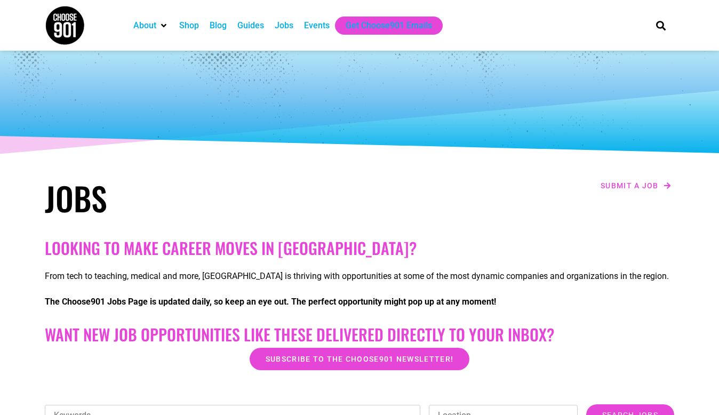
click at [287, 21] on div "Jobs" at bounding box center [284, 25] width 19 height 13
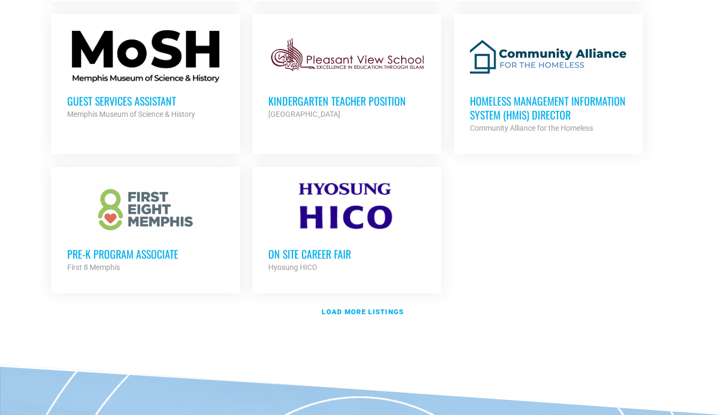
scroll to position [1227, 0]
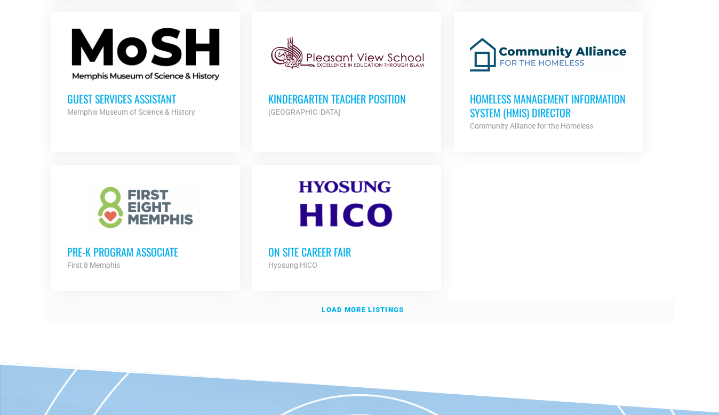
click at [336, 306] on strong "Load more listings" at bounding box center [363, 310] width 82 height 8
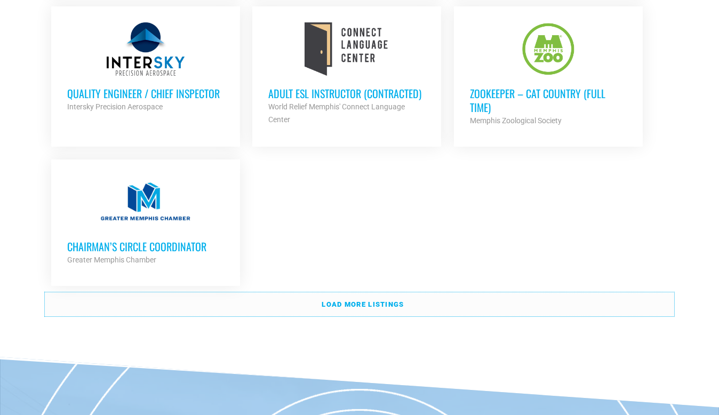
scroll to position [2347, 0]
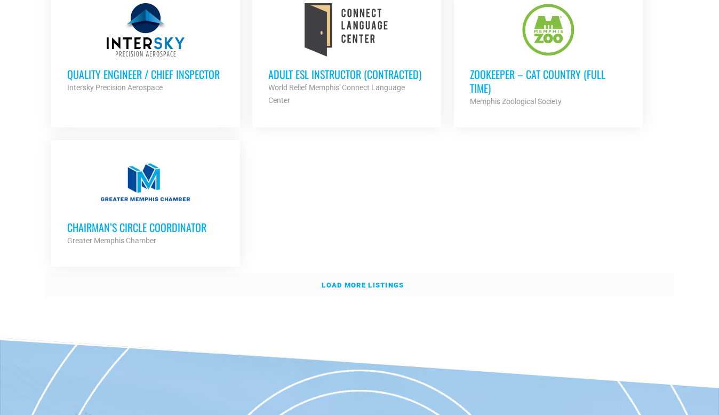
click at [328, 281] on strong "Load more listings" at bounding box center [363, 285] width 82 height 8
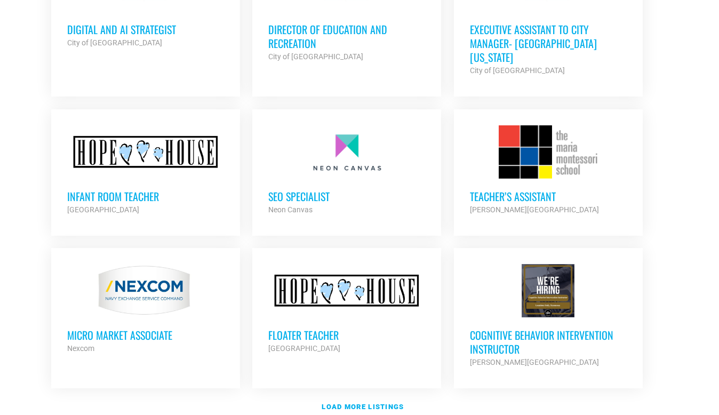
scroll to position [3200, 0]
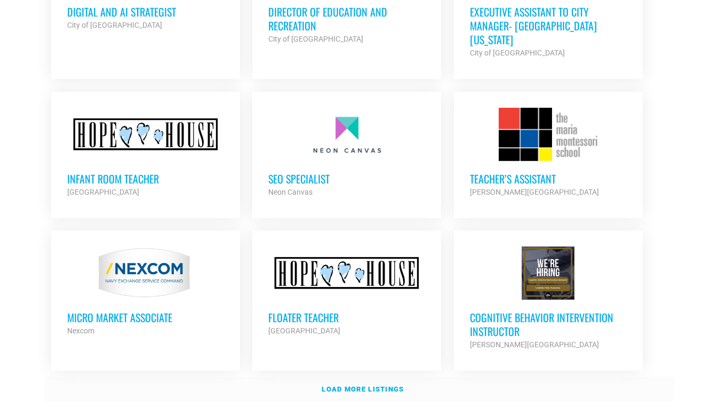
click at [344, 377] on link "Load more listings" at bounding box center [359, 389] width 629 height 25
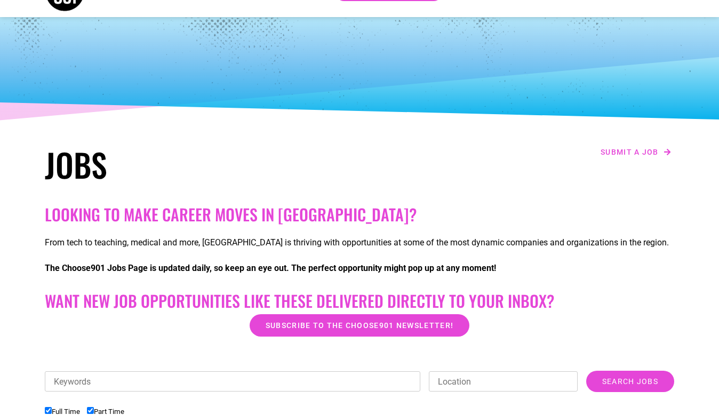
scroll to position [0, 0]
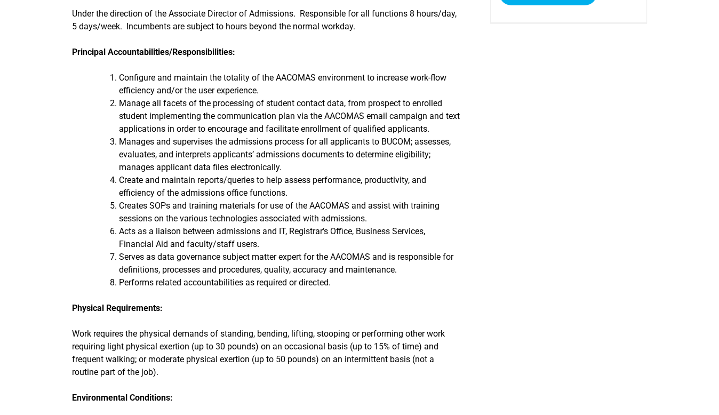
scroll to position [267, 0]
